Goal: Information Seeking & Learning: Get advice/opinions

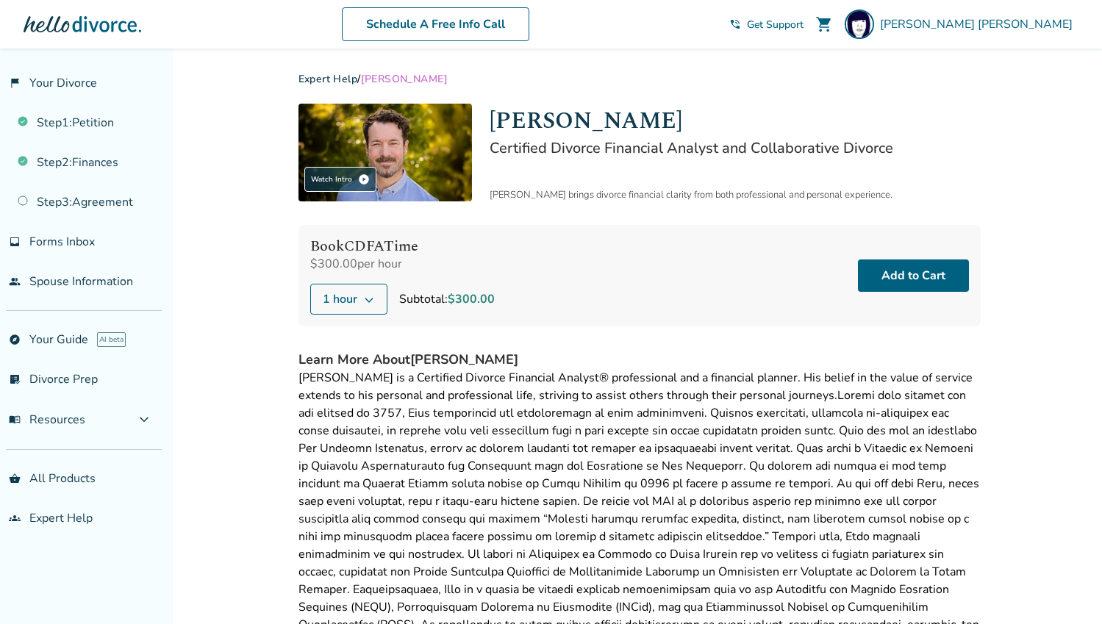
click at [326, 76] on link "Expert Help" at bounding box center [329, 79] width 60 height 14
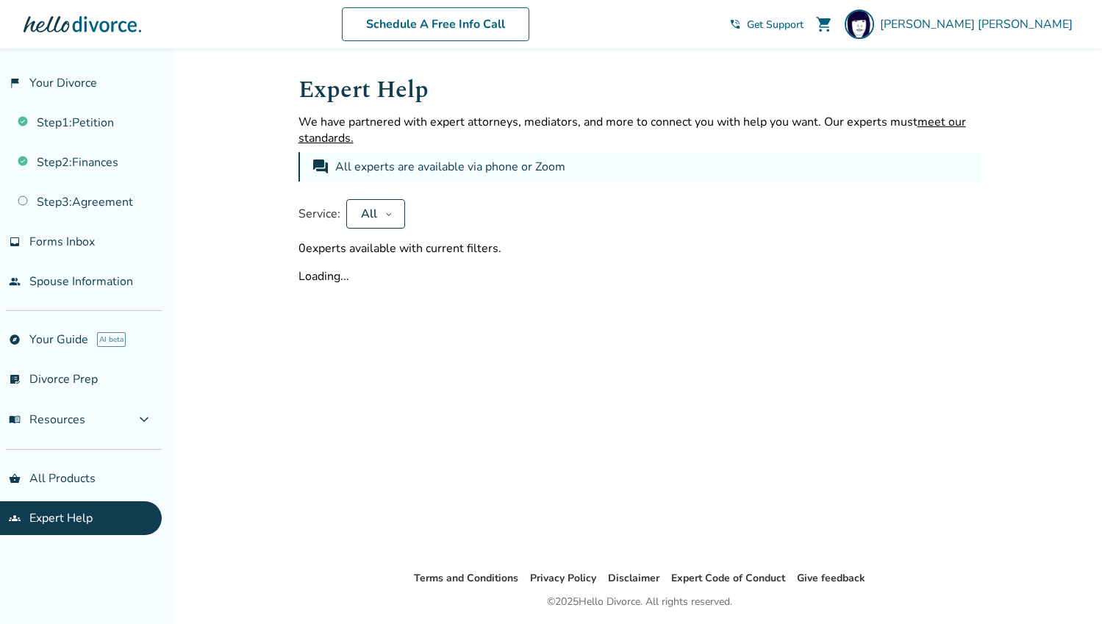
click at [375, 218] on div "All" at bounding box center [369, 214] width 21 height 16
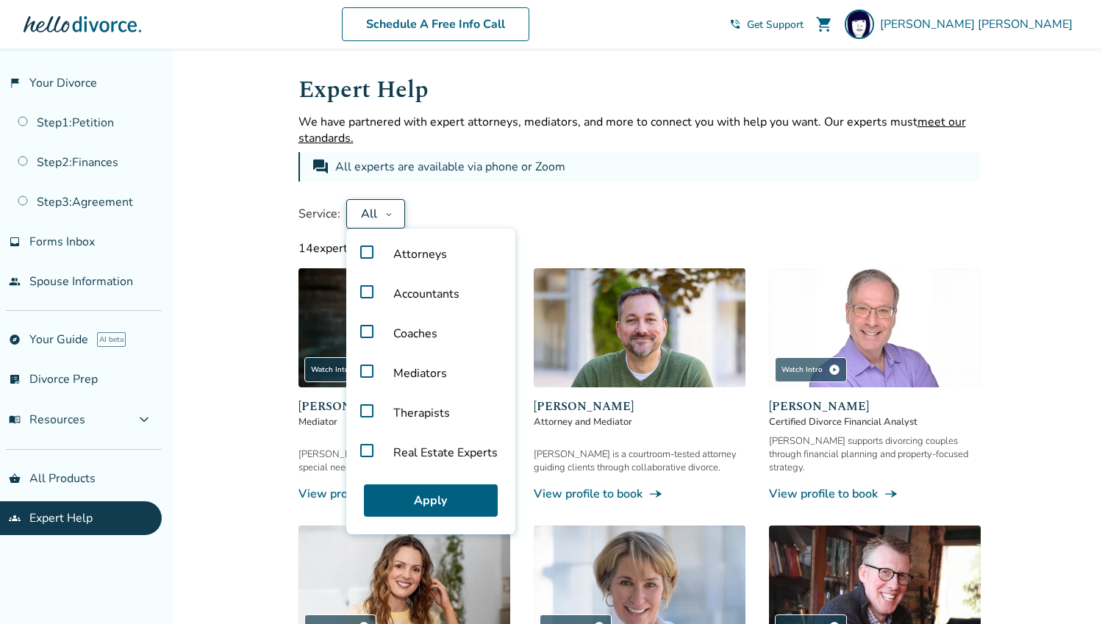
click at [363, 368] on label "Mediators" at bounding box center [430, 374] width 157 height 40
click at [418, 496] on button "Apply" at bounding box center [431, 501] width 134 height 32
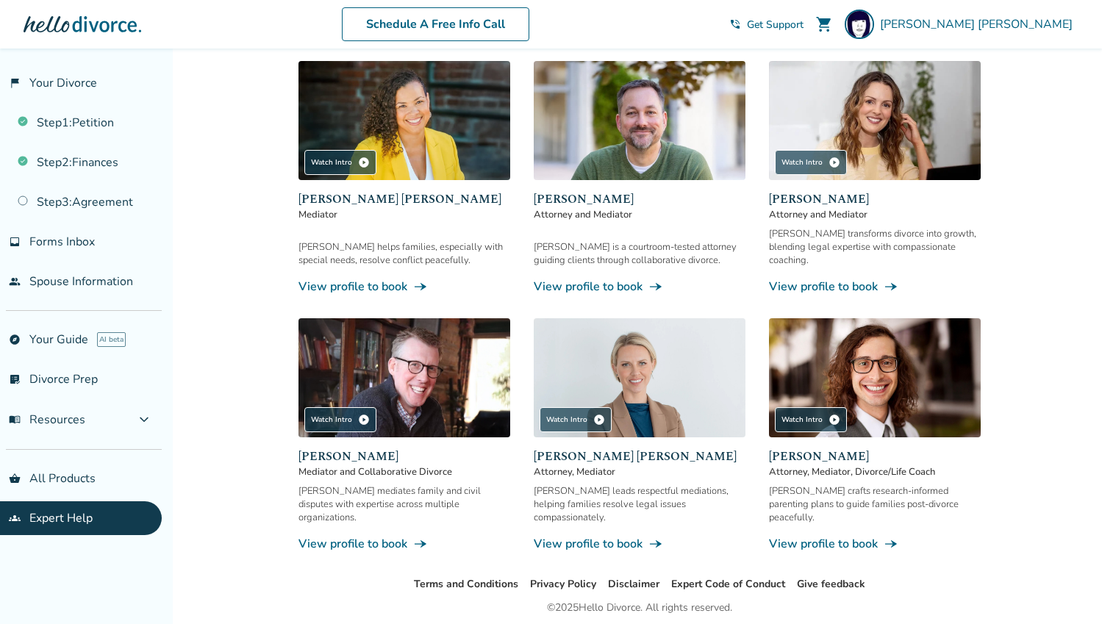
scroll to position [231, 0]
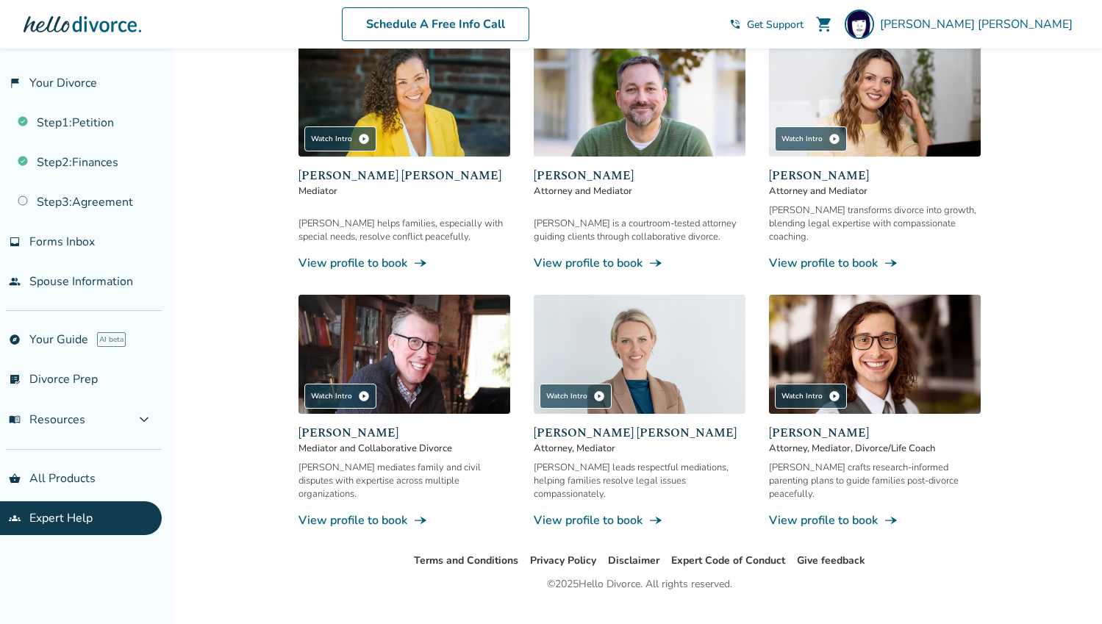
click at [363, 255] on link "View profile to book line_end_arrow_notch" at bounding box center [405, 263] width 212 height 16
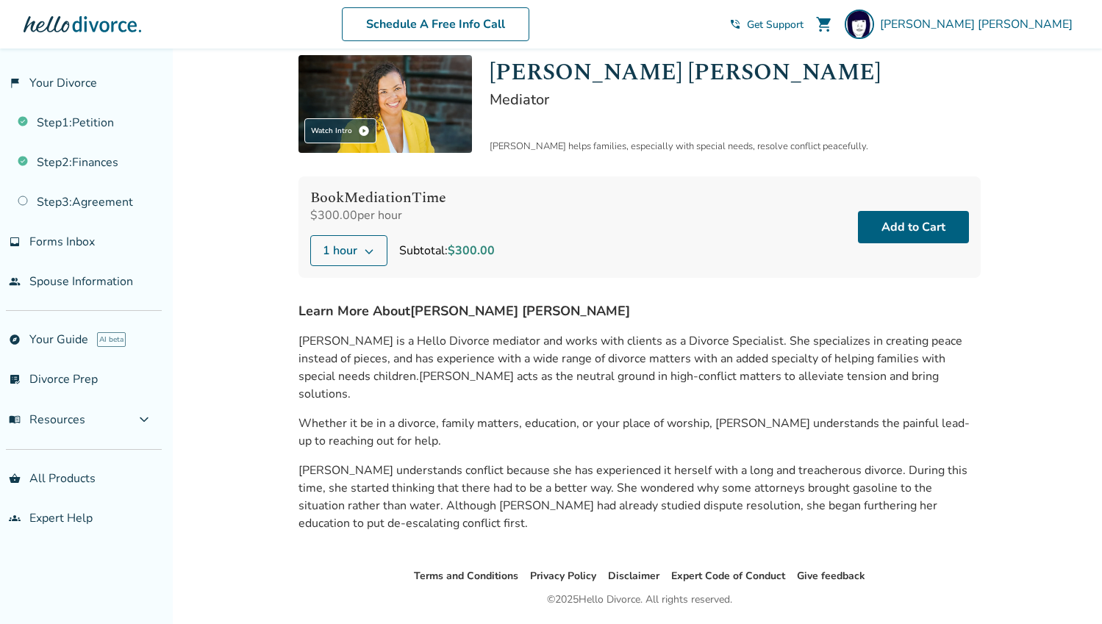
scroll to position [76, 0]
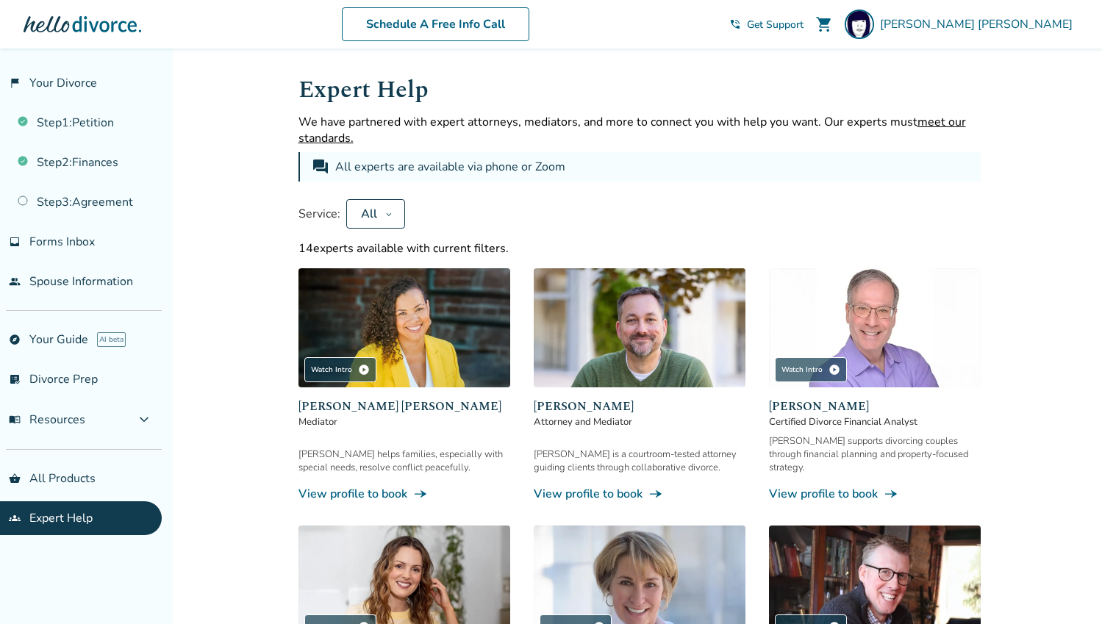
click at [368, 207] on div "All" at bounding box center [369, 214] width 21 height 16
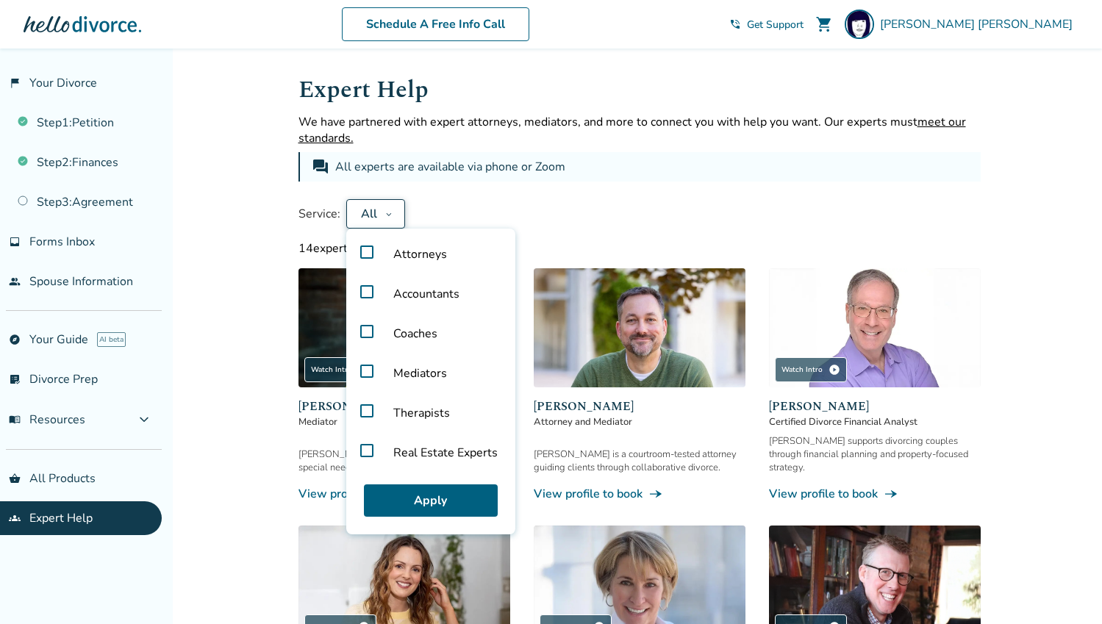
click at [363, 368] on label "Mediators" at bounding box center [430, 374] width 157 height 40
click at [432, 498] on button "Apply" at bounding box center [431, 501] width 134 height 32
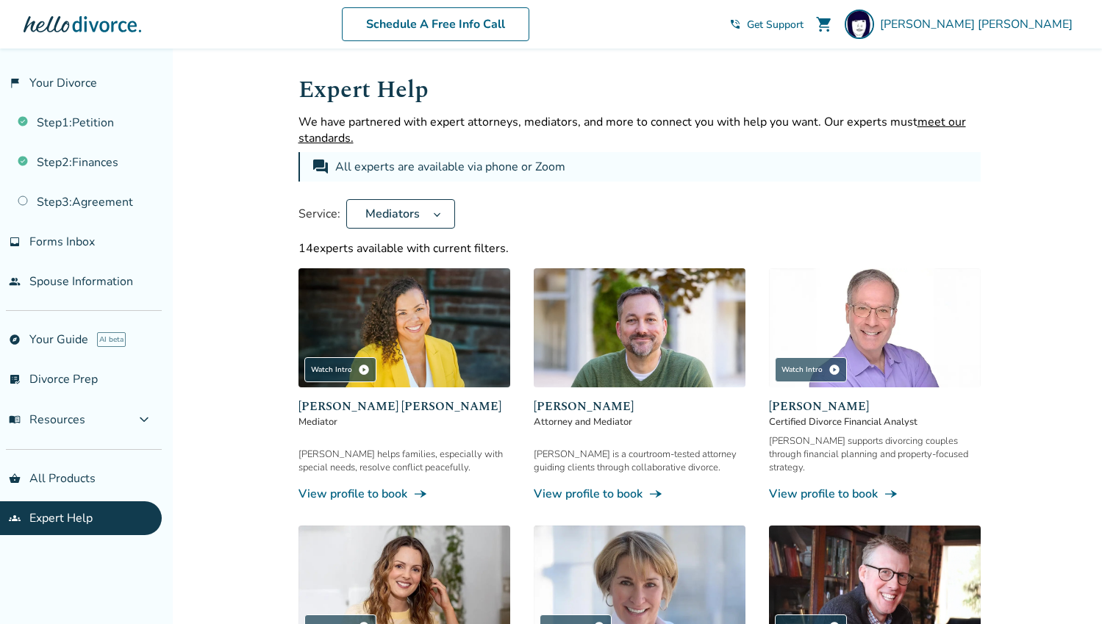
click at [394, 213] on span "Mediators" at bounding box center [393, 214] width 66 height 16
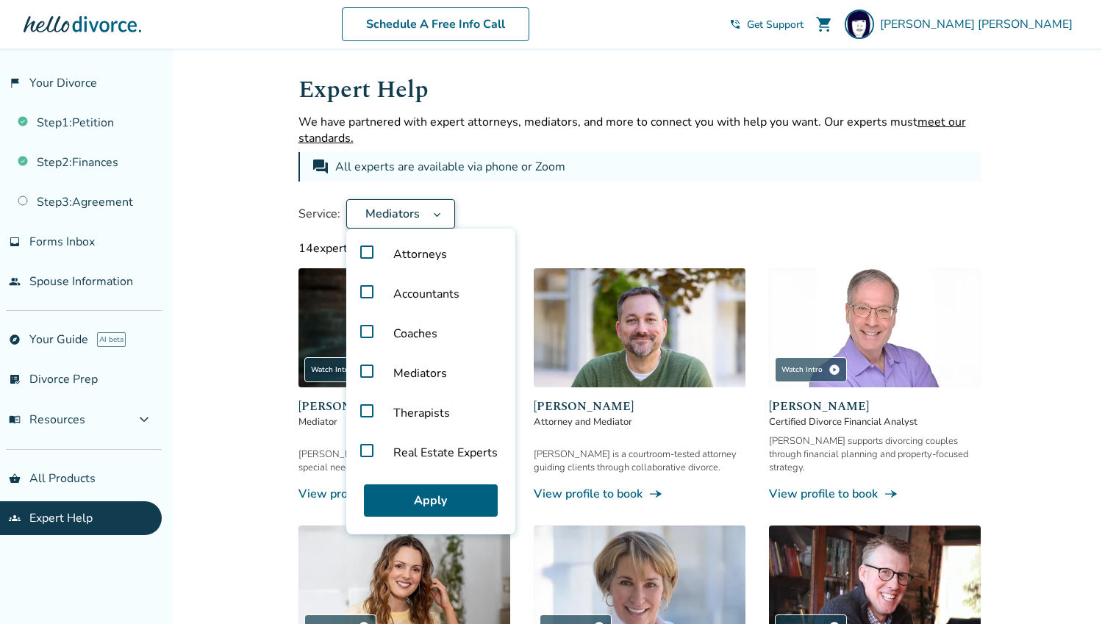
click at [366, 366] on label "Mediators" at bounding box center [430, 374] width 157 height 40
click at [429, 494] on button "Apply" at bounding box center [431, 501] width 134 height 32
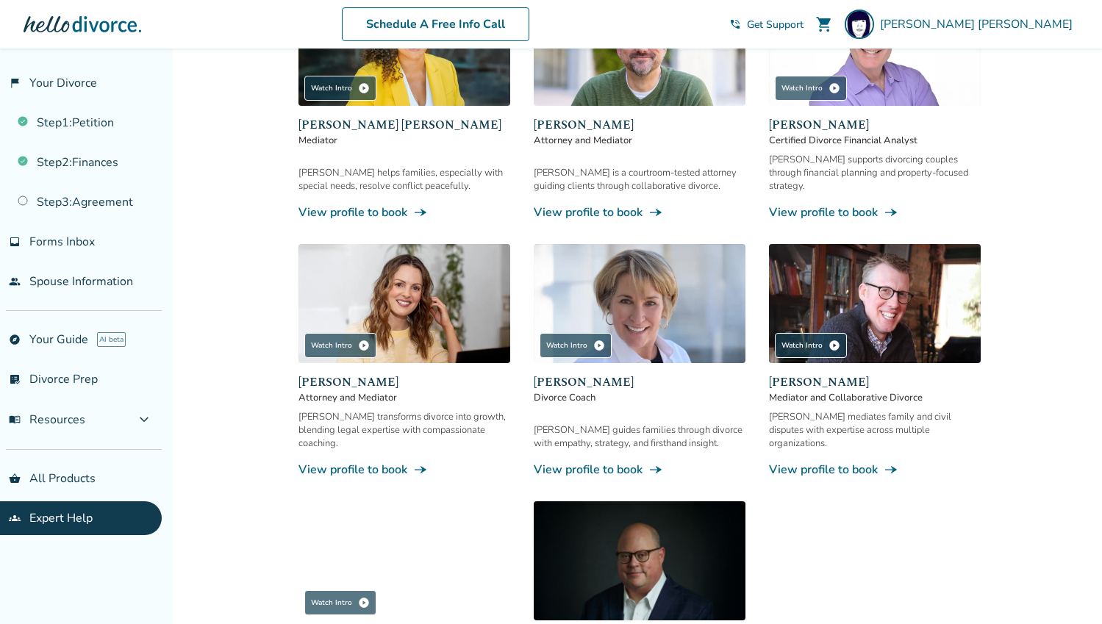
scroll to position [310, 0]
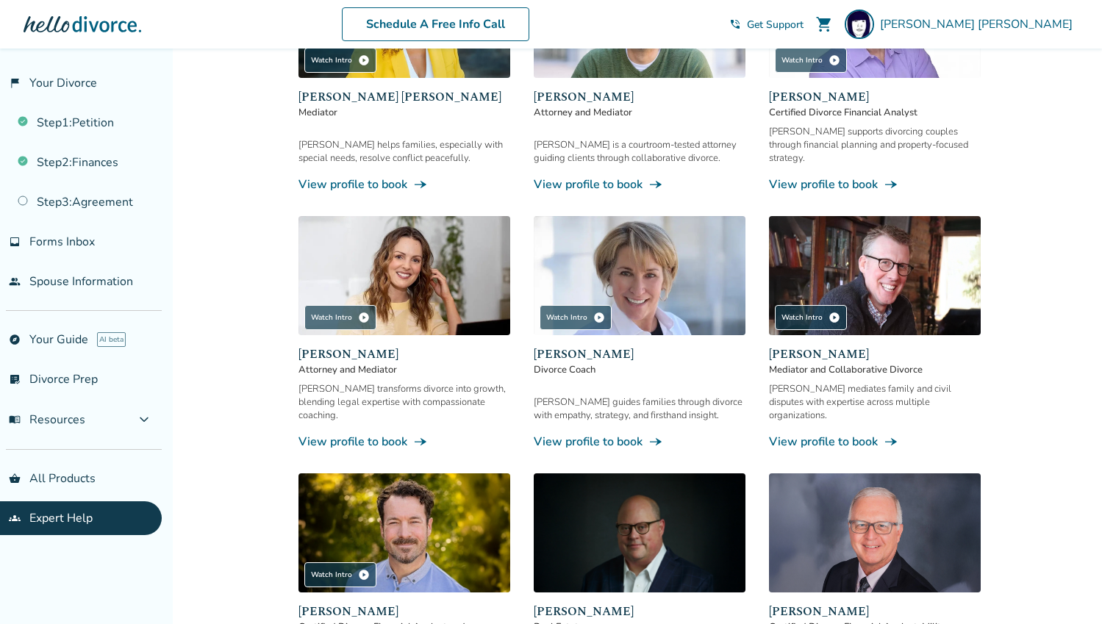
click at [340, 434] on link "View profile to book line_end_arrow_notch" at bounding box center [405, 442] width 212 height 16
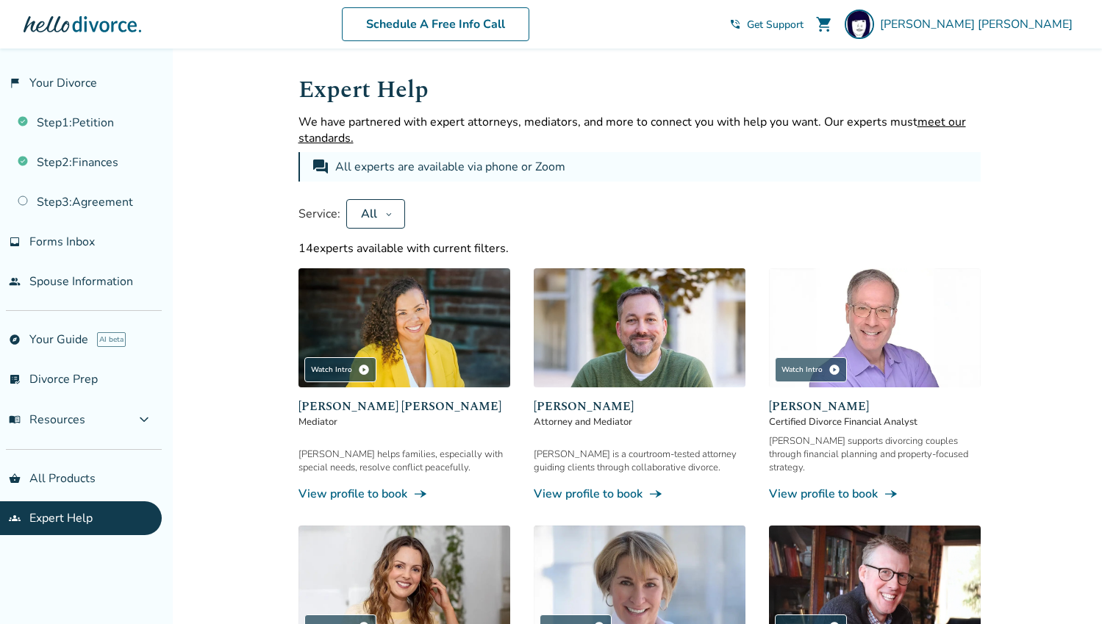
click at [385, 215] on icon at bounding box center [388, 214] width 7 height 12
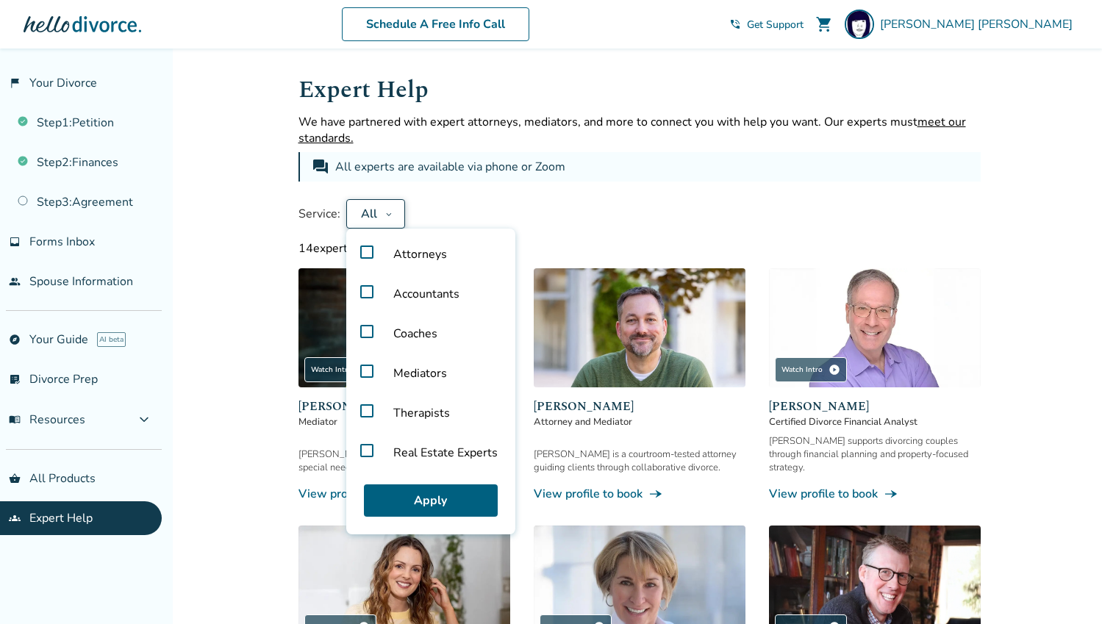
click at [363, 370] on label "Mediators" at bounding box center [430, 374] width 157 height 40
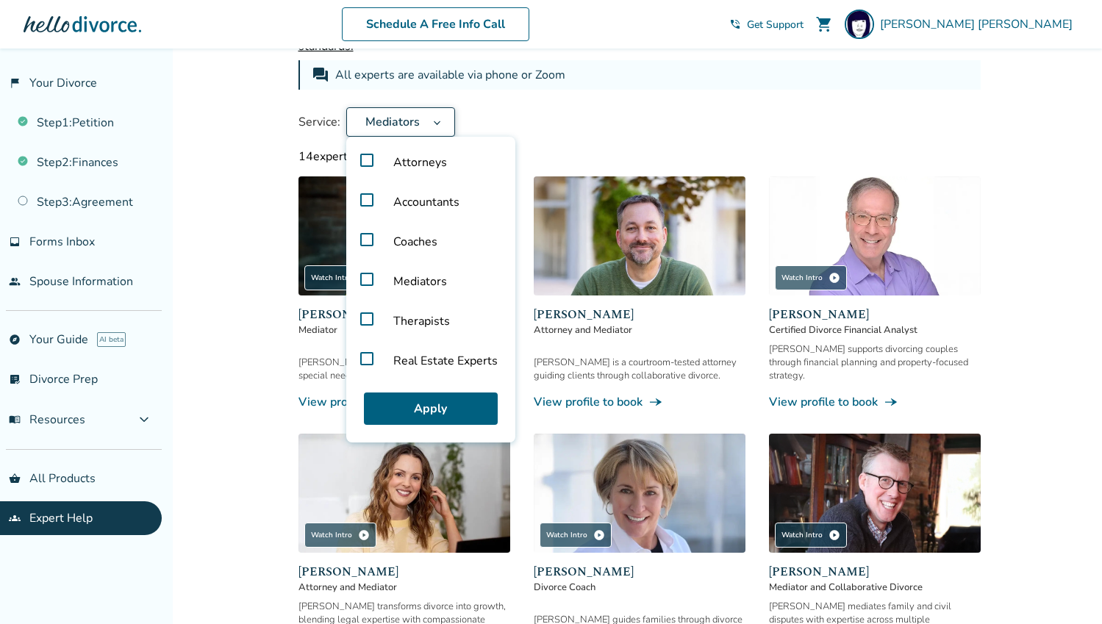
scroll to position [93, 0]
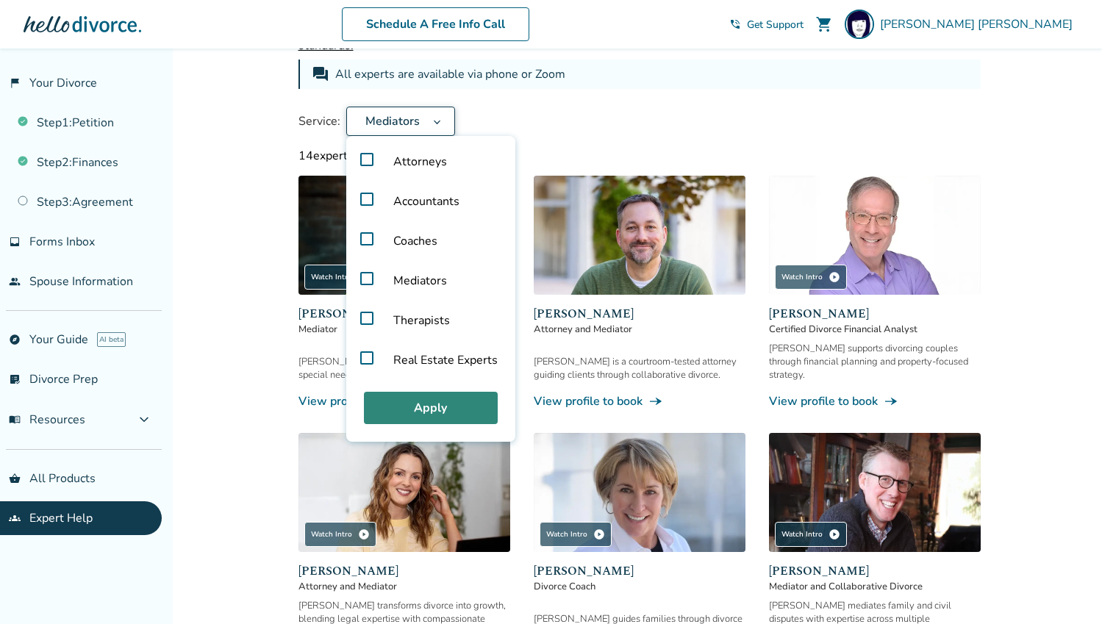
click at [418, 401] on button "Apply" at bounding box center [431, 408] width 134 height 32
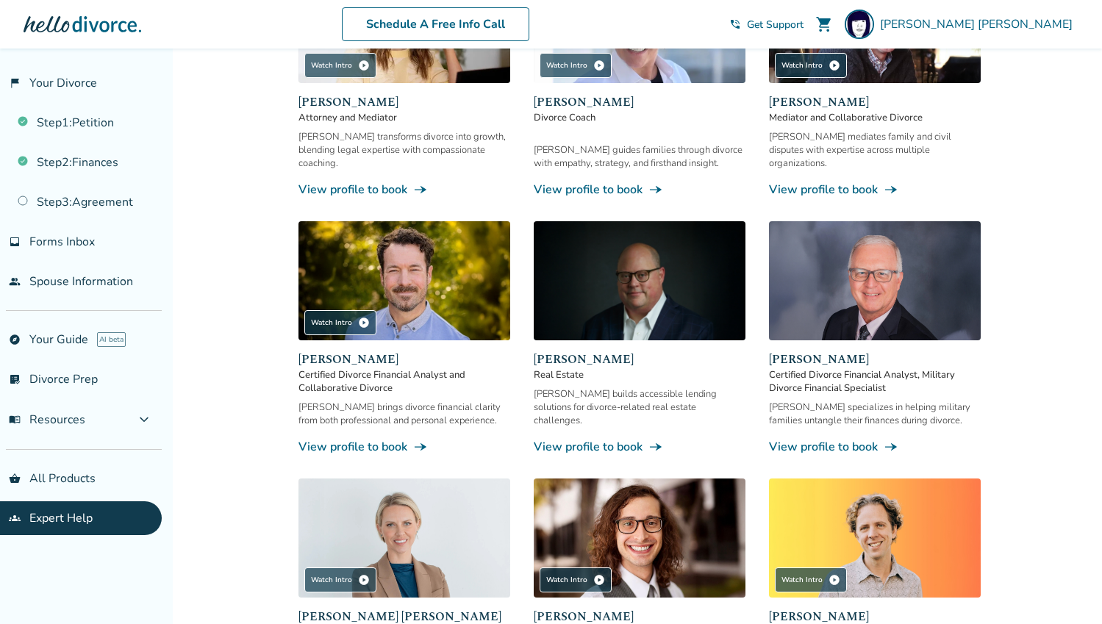
scroll to position [560, 0]
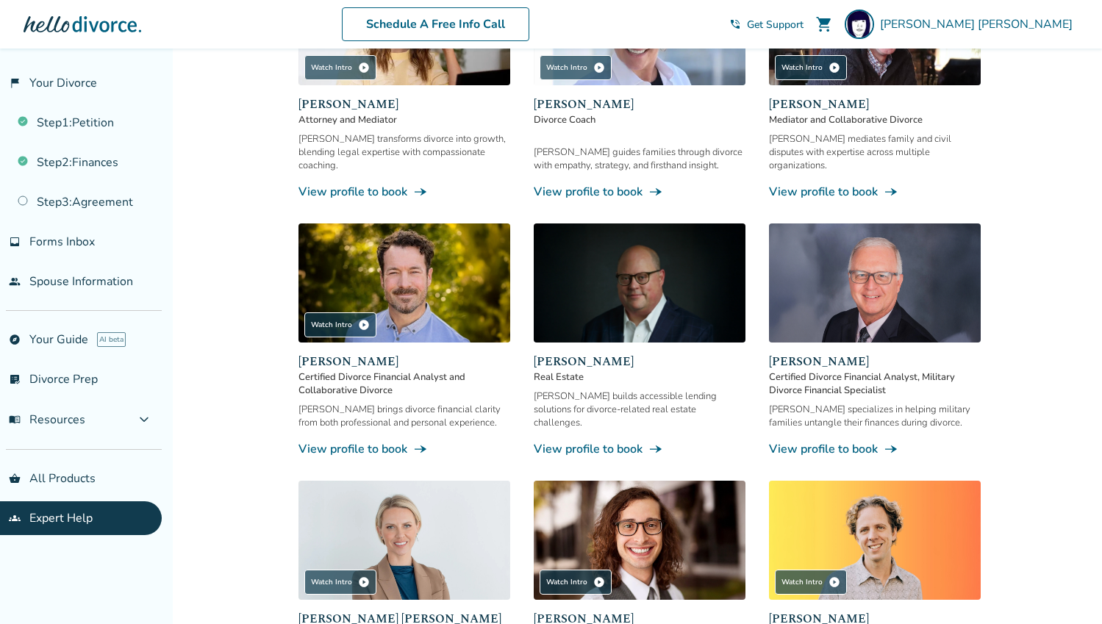
click at [370, 371] on span "Certified Divorce Financial Analyst and Collaborative Divorce" at bounding box center [405, 384] width 212 height 26
click at [350, 441] on link "View profile to book line_end_arrow_notch" at bounding box center [405, 449] width 212 height 16
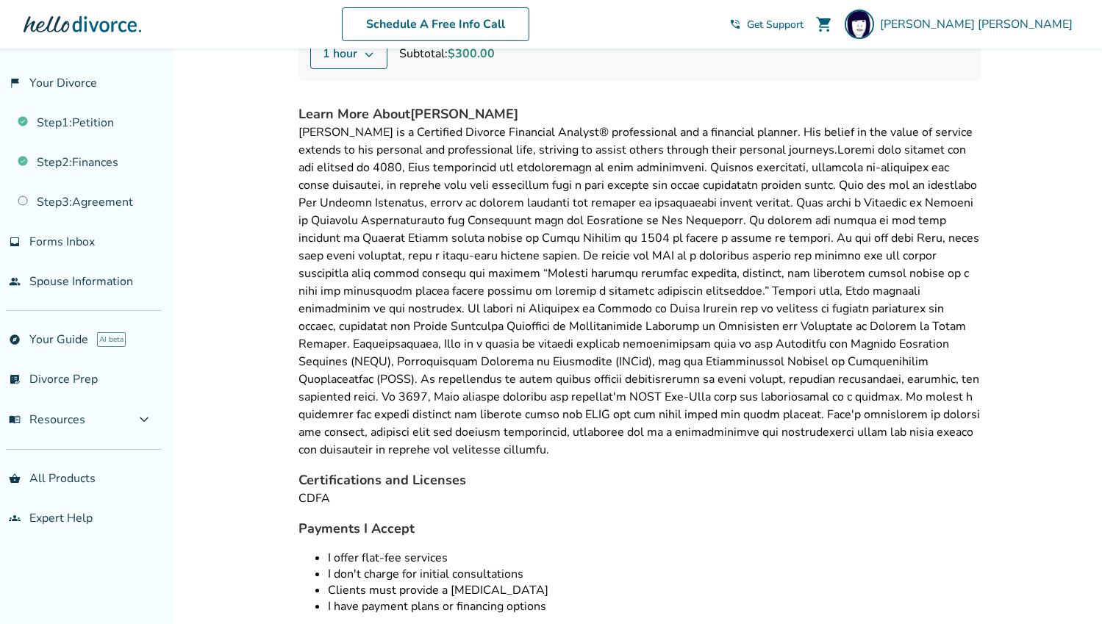
scroll to position [250, 0]
